Goal: Information Seeking & Learning: Learn about a topic

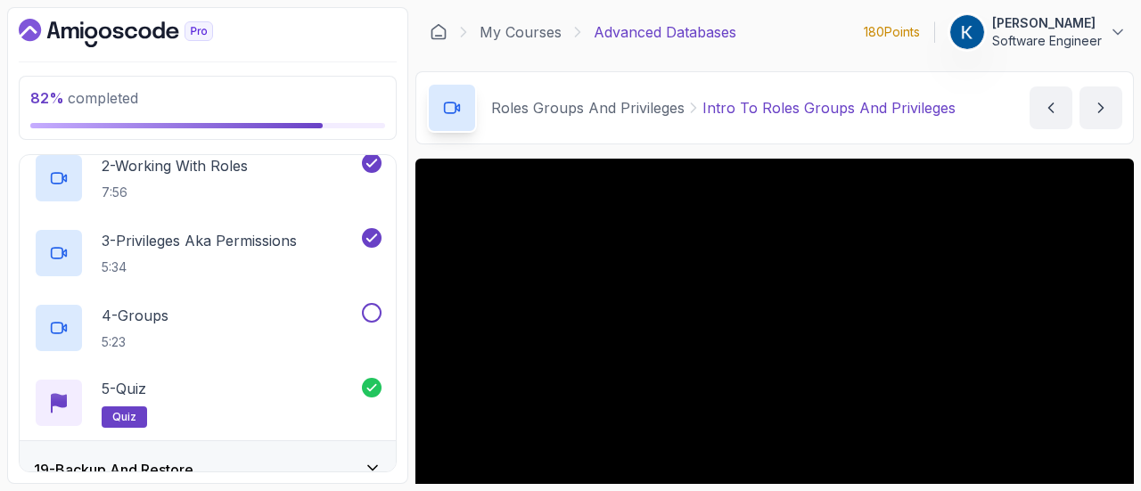
scroll to position [1130, 0]
click at [300, 324] on div "4 - Groups 5:23" at bounding box center [196, 329] width 325 height 50
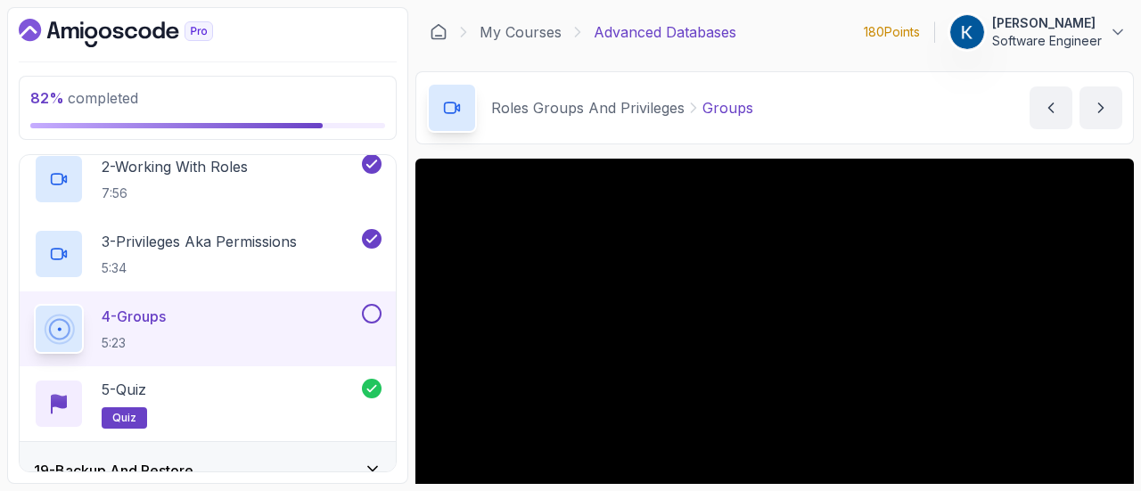
click at [378, 308] on button at bounding box center [372, 314] width 20 height 20
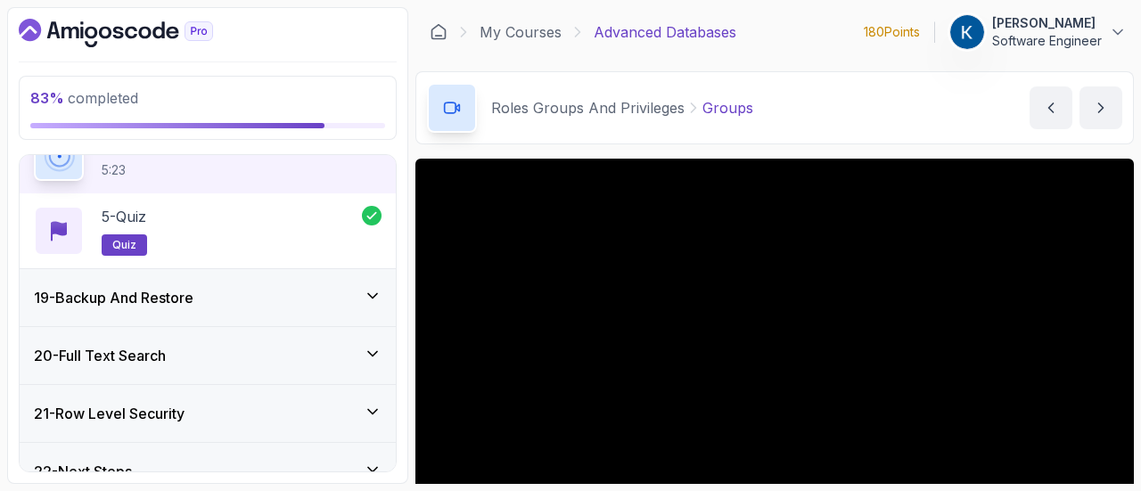
click at [323, 287] on div "19 - Backup And Restore" at bounding box center [208, 297] width 348 height 21
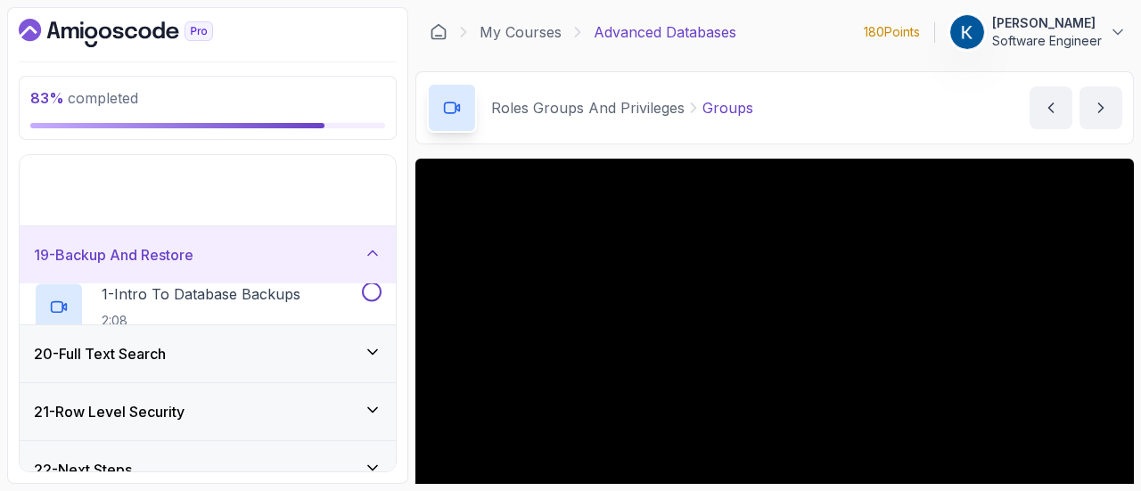
scroll to position [949, 0]
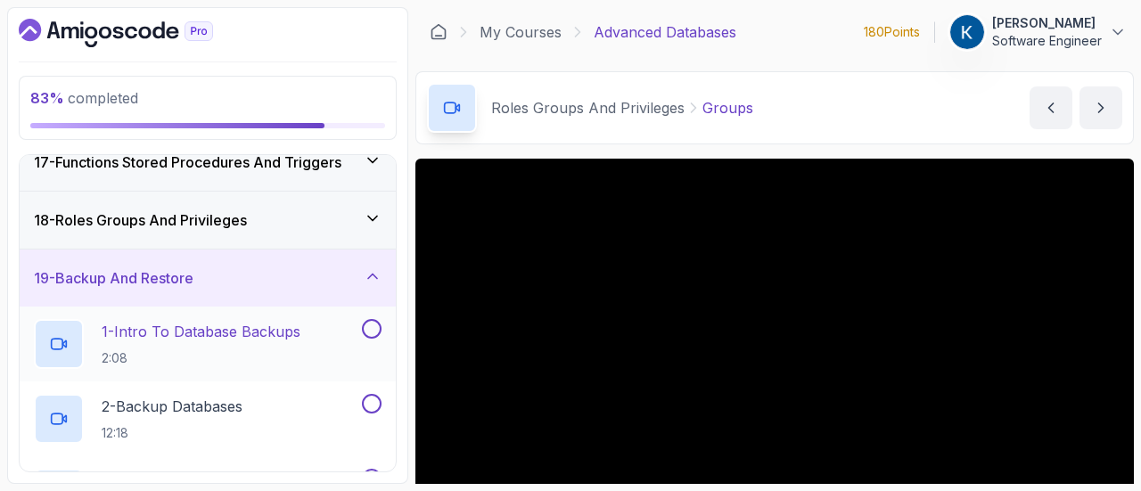
click at [292, 331] on p "1 - Intro To Database Backups" at bounding box center [201, 331] width 199 height 21
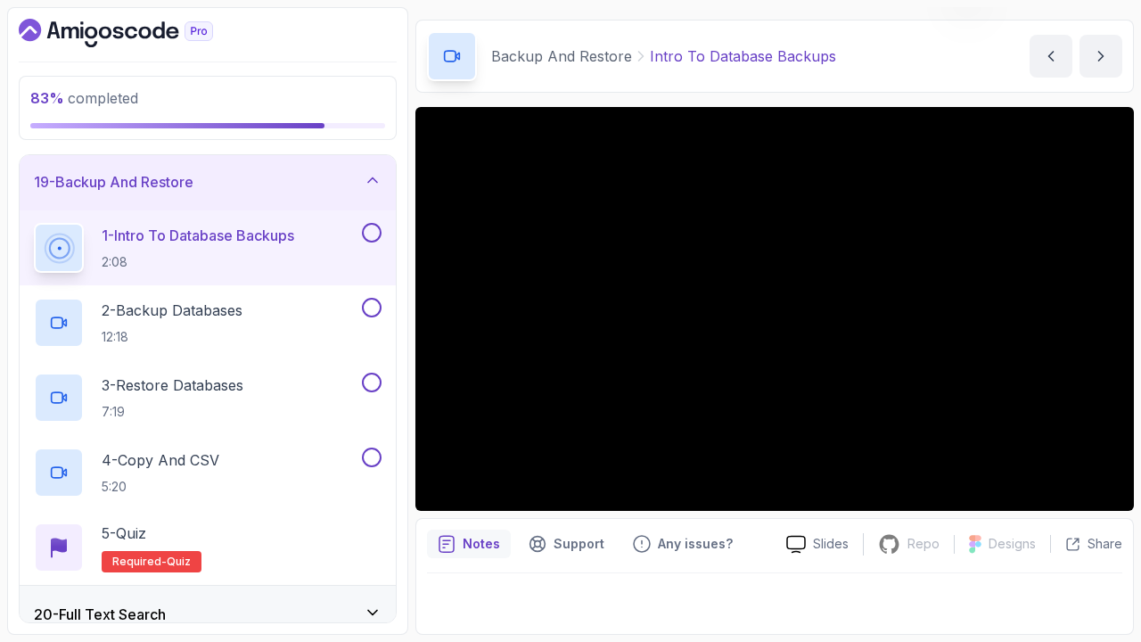
scroll to position [51, 0]
